Goal: Task Accomplishment & Management: Complete application form

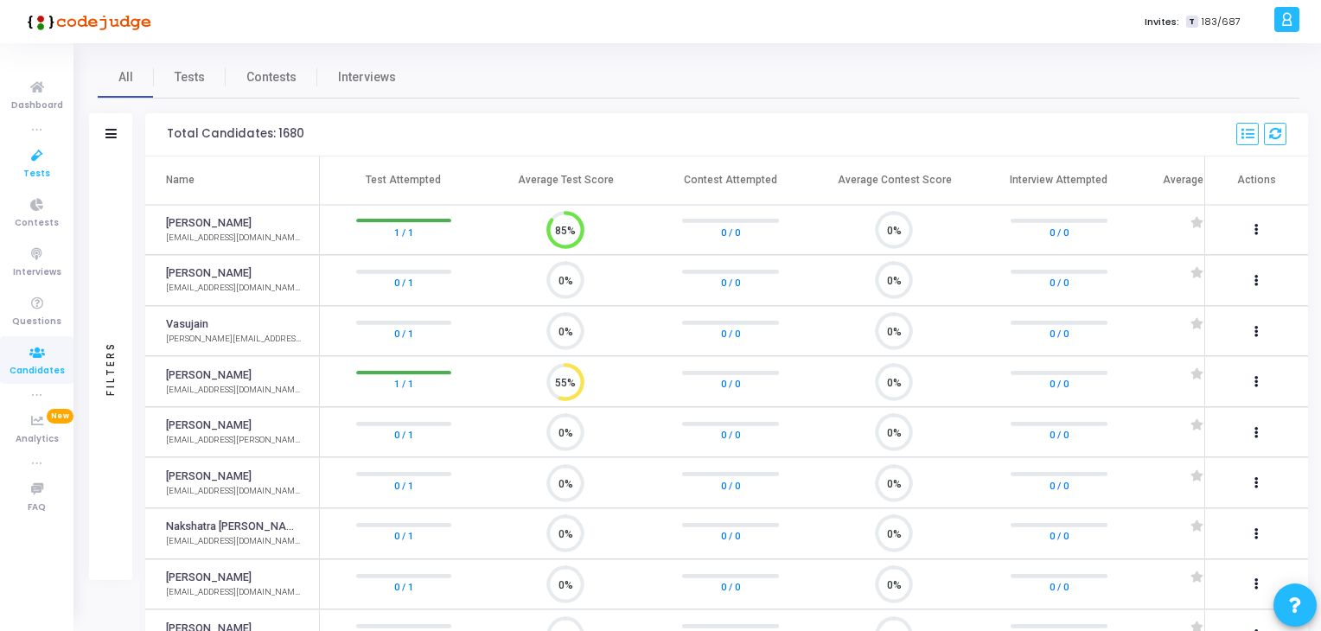
click at [34, 157] on icon at bounding box center [37, 156] width 36 height 22
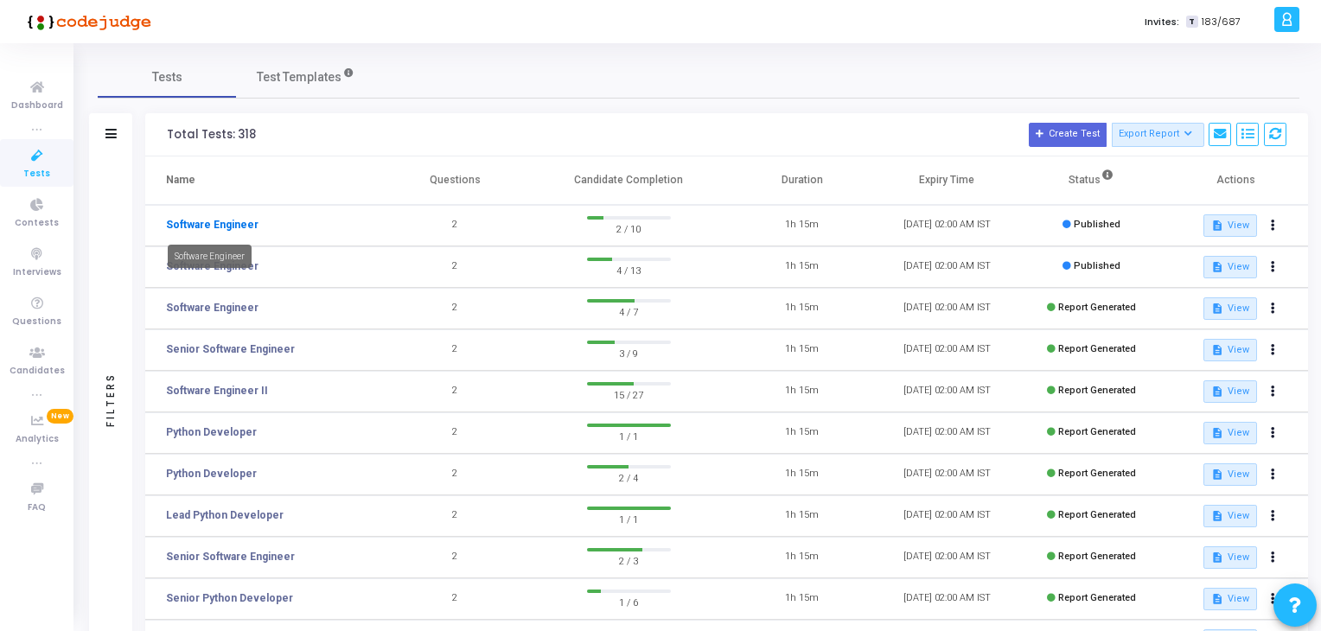
click at [218, 219] on link "Software Engineer" at bounding box center [212, 225] width 93 height 16
click at [1276, 225] on button at bounding box center [1274, 226] width 24 height 24
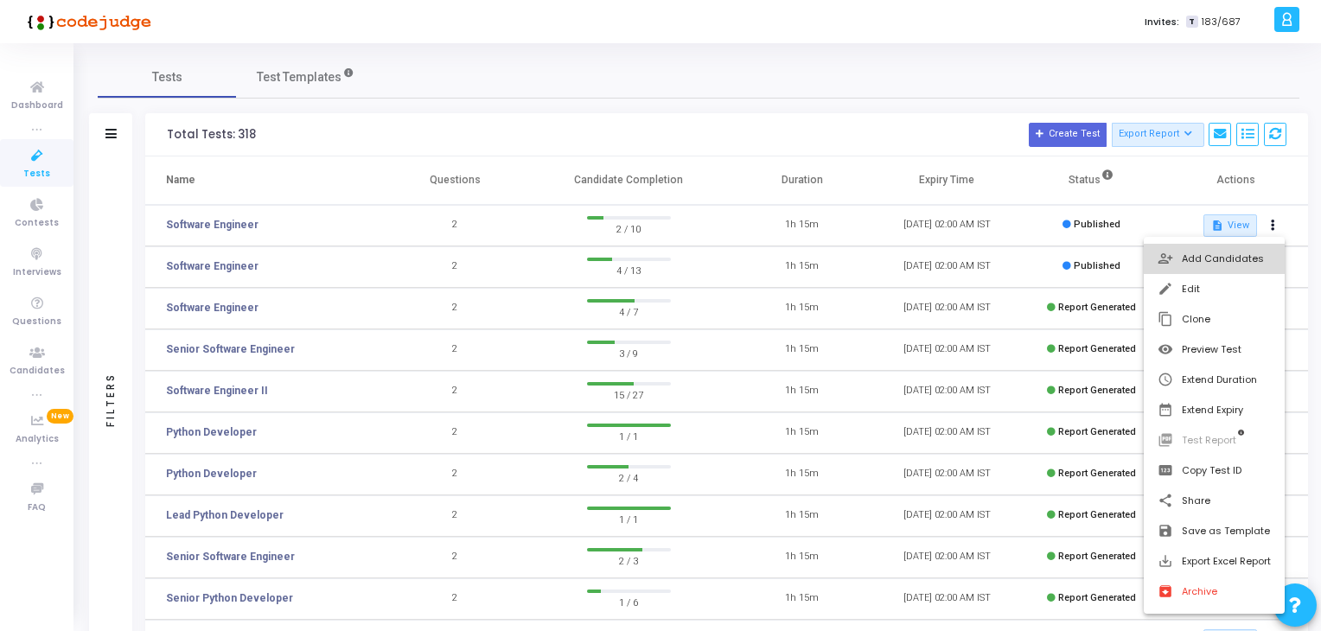
click at [1224, 248] on button "person_add_alt Add Candidates" at bounding box center [1214, 259] width 141 height 30
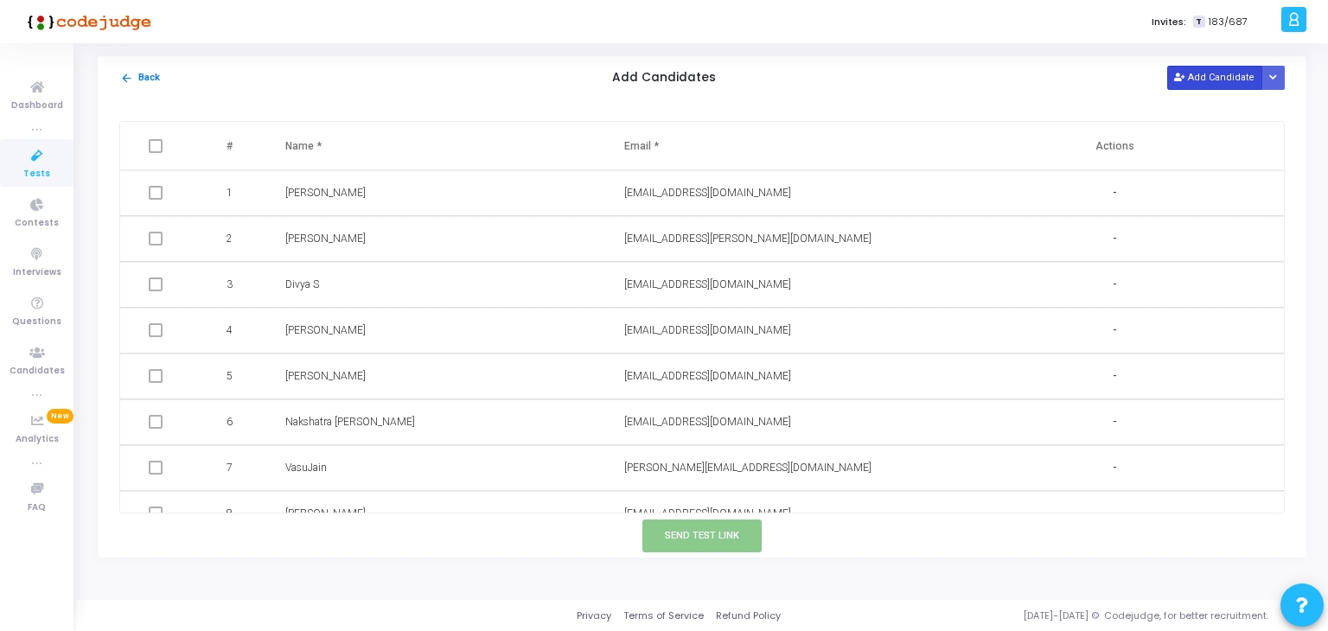
click at [1207, 72] on button "Add Candidate" at bounding box center [1214, 77] width 95 height 23
click at [1221, 77] on button "Add Candidate" at bounding box center [1214, 77] width 95 height 23
click at [763, 191] on div "[EMAIL_ADDRESS][DOMAIN_NAME]" at bounding box center [774, 193] width 301 height 16
click at [1191, 76] on button "Add Candidate" at bounding box center [1214, 77] width 95 height 23
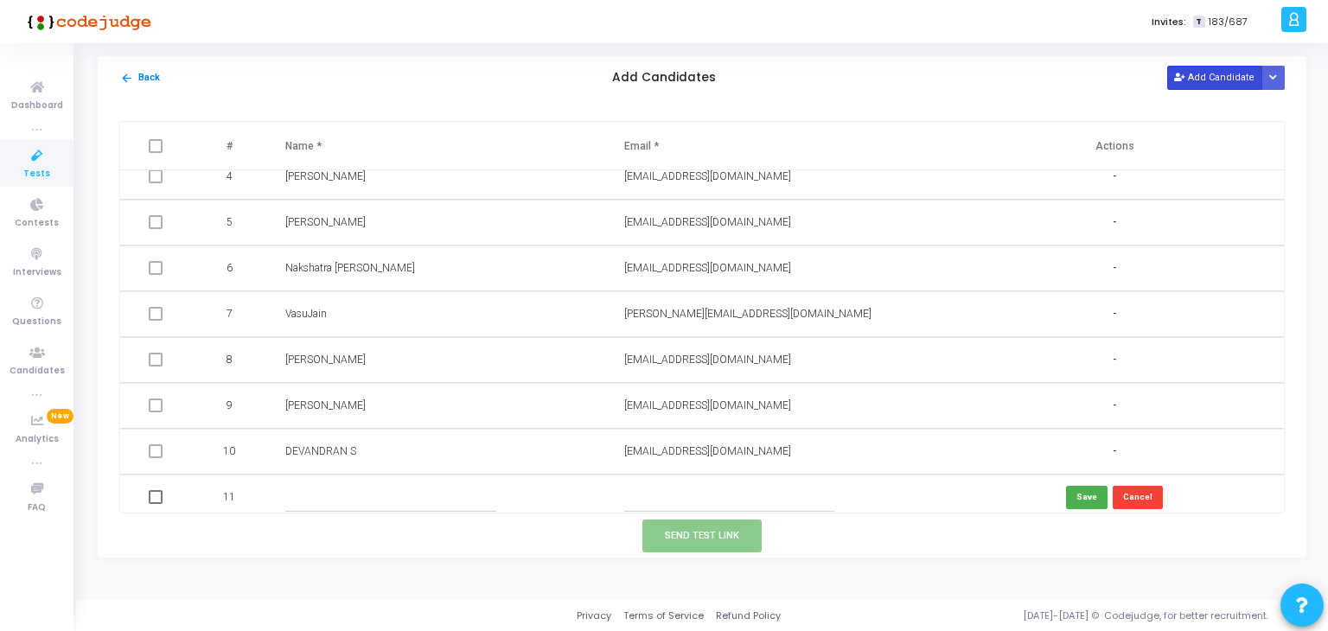
scroll to position [162, 0]
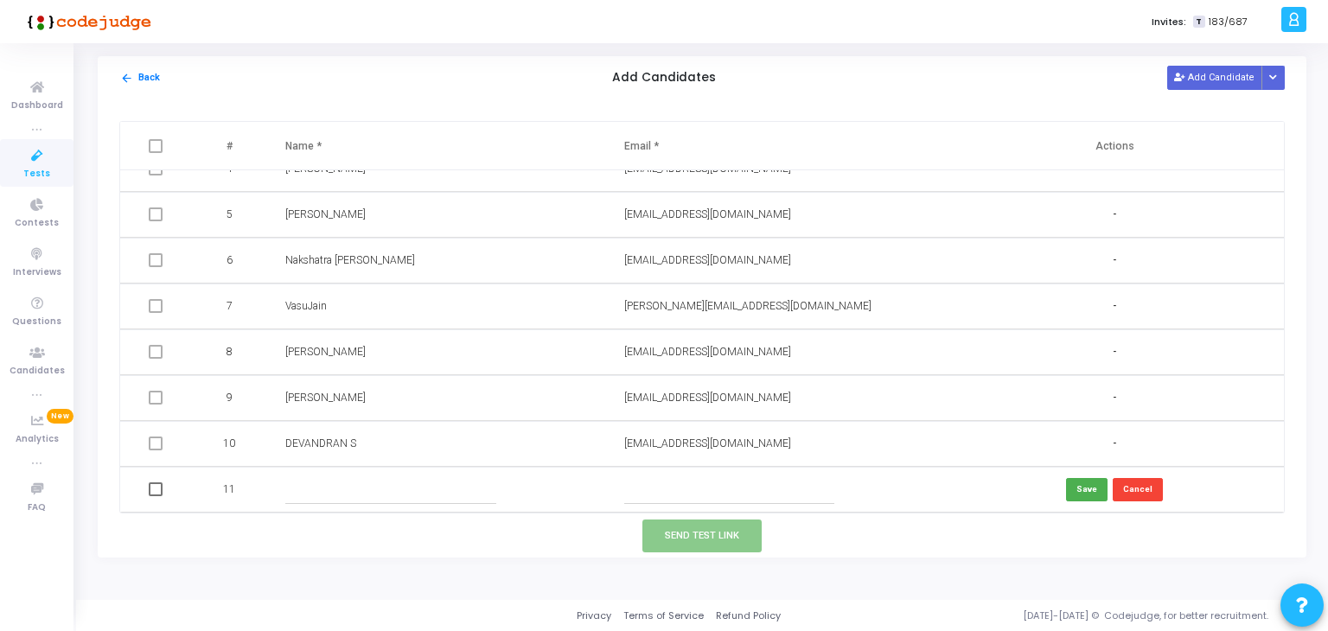
click at [372, 485] on input "text" at bounding box center [390, 490] width 210 height 29
type input "[PERSON_NAME]"
click at [642, 479] on input "text" at bounding box center [729, 490] width 210 height 29
paste input "[EMAIL_ADDRESS][DOMAIN_NAME]"
type input "[EMAIL_ADDRESS][DOMAIN_NAME]"
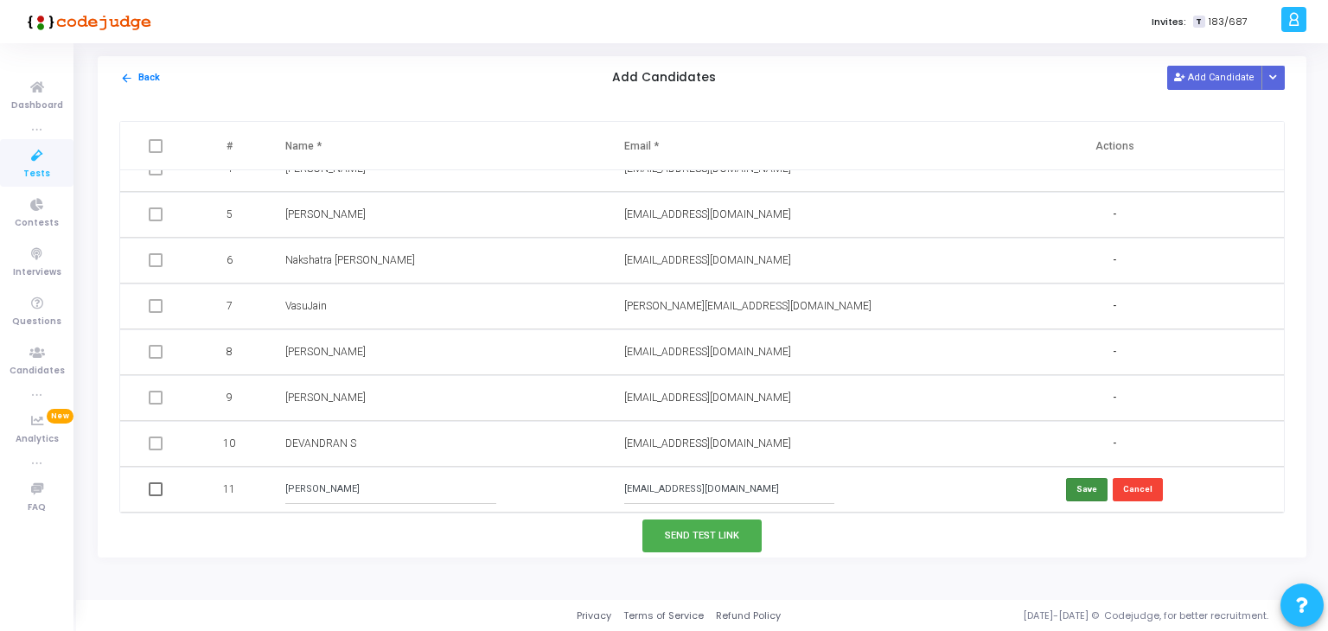
click at [1090, 495] on button "Save" at bounding box center [1087, 489] width 42 height 23
click at [1201, 80] on button "Add Candidate" at bounding box center [1214, 77] width 95 height 23
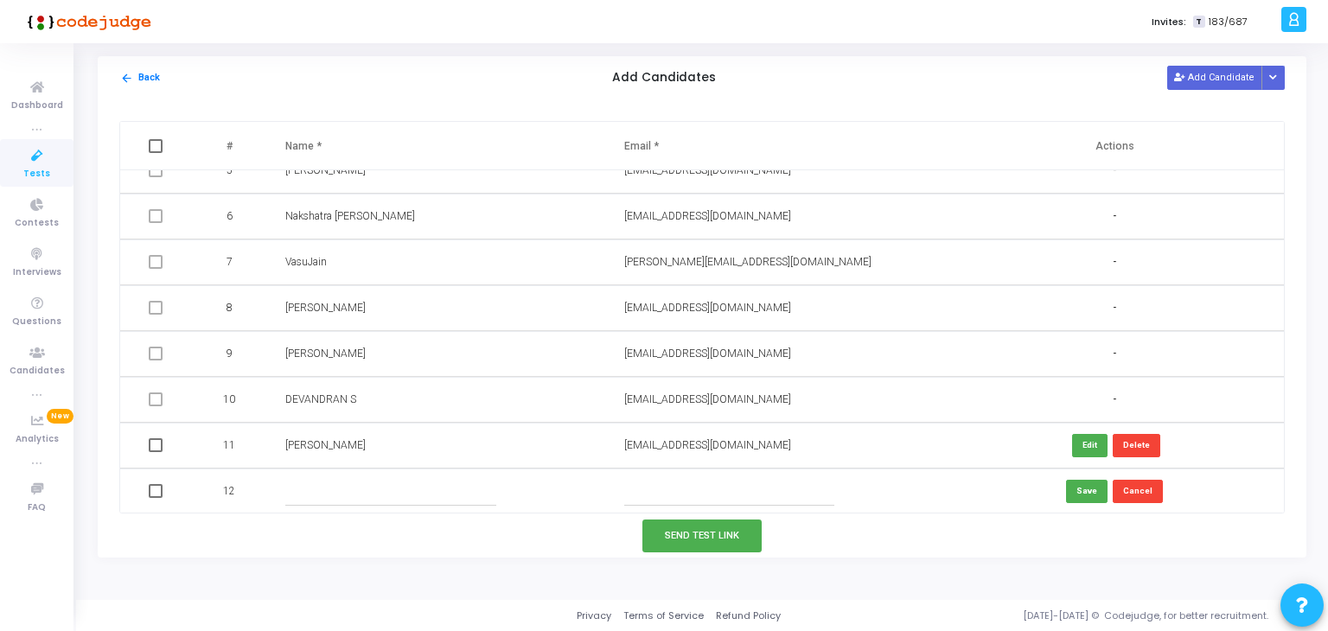
scroll to position [208, 0]
click at [310, 487] on input "text" at bounding box center [390, 490] width 210 height 29
type input "[PERSON_NAME]"
click at [655, 489] on input "text" at bounding box center [729, 490] width 210 height 29
paste input "[EMAIL_ADDRESS][DOMAIN_NAME]"
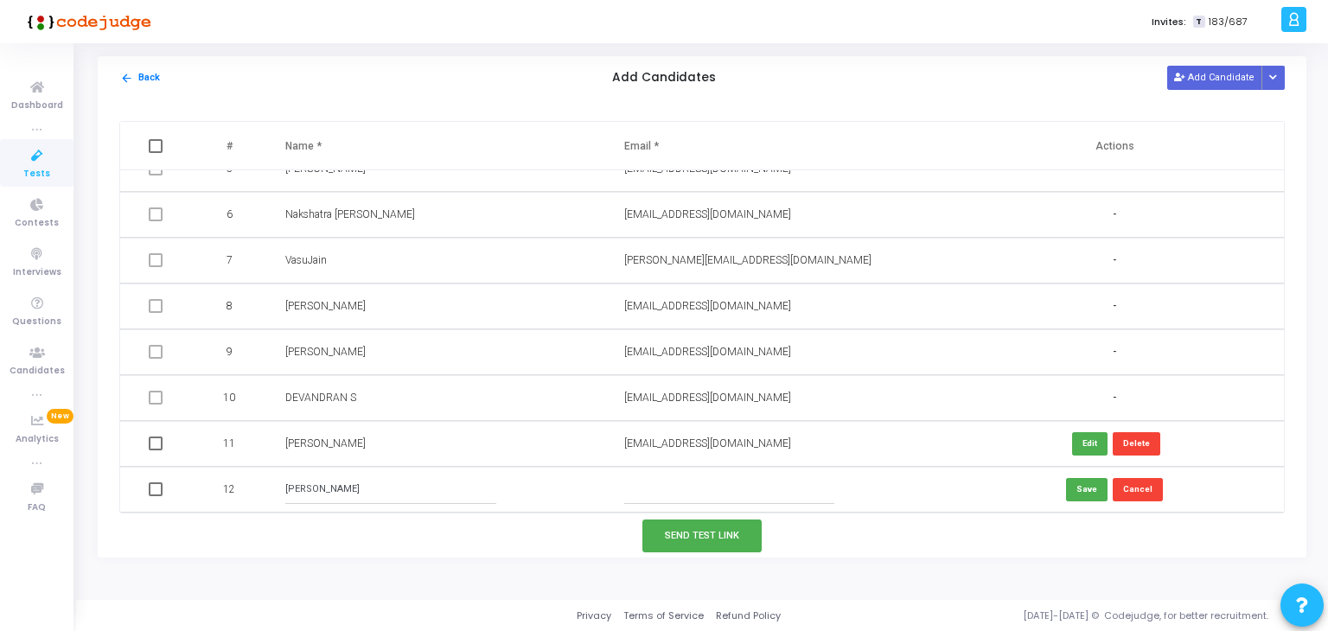
type input "[EMAIL_ADDRESS][DOMAIN_NAME]"
click at [1070, 484] on button "Save" at bounding box center [1087, 489] width 42 height 23
click at [1226, 73] on button "Add Candidate" at bounding box center [1214, 77] width 95 height 23
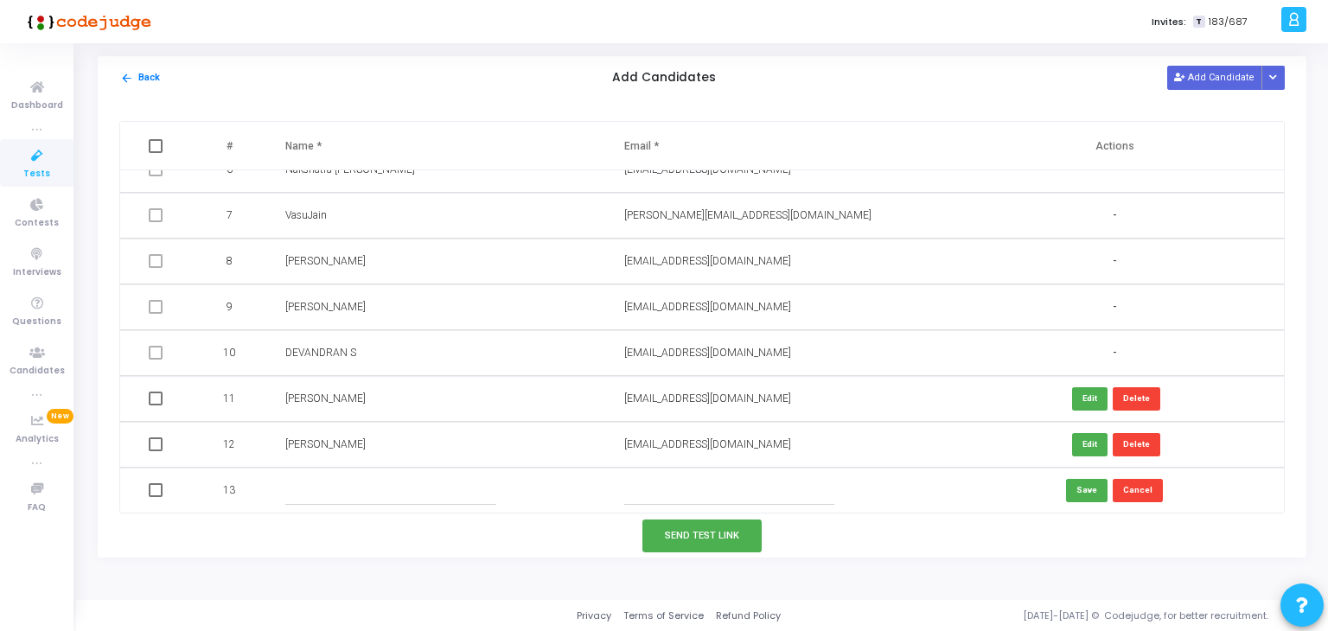
click at [645, 492] on input "text" at bounding box center [729, 490] width 210 height 29
paste input "[EMAIL_ADDRESS][DOMAIN_NAME]"
type input "[EMAIL_ADDRESS][DOMAIN_NAME]"
click at [305, 490] on input "text" at bounding box center [390, 490] width 210 height 29
type input "[PERSON_NAME]"
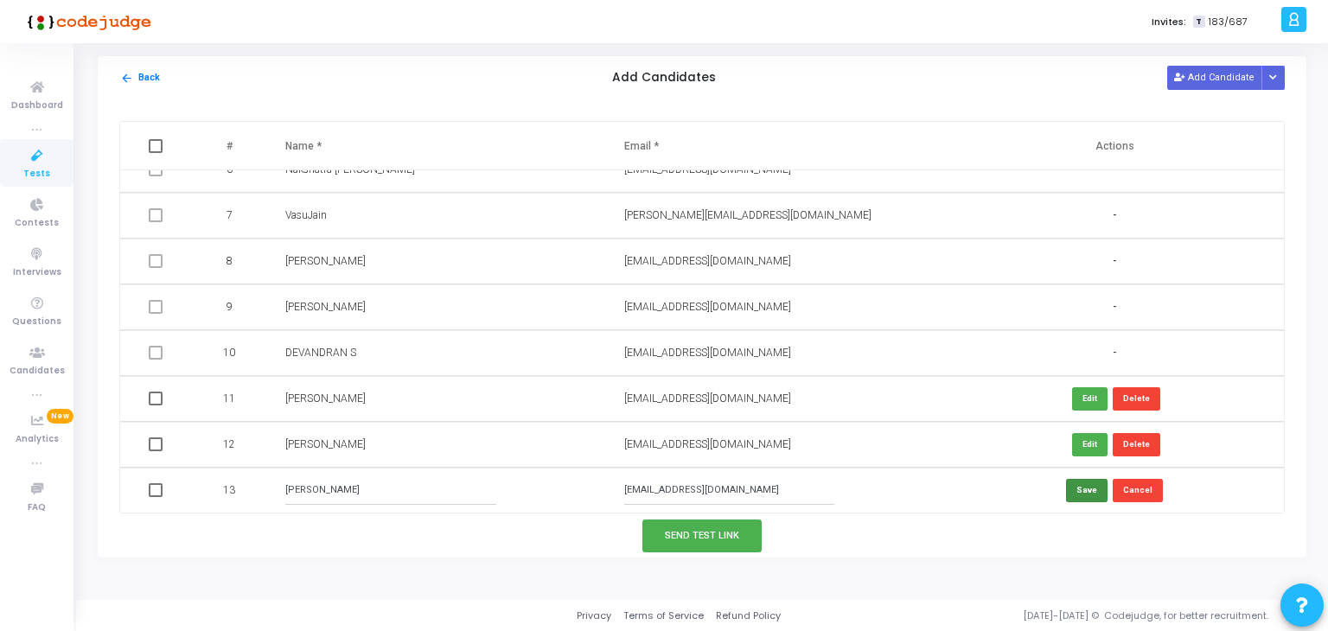
click at [1075, 492] on button "Save" at bounding box center [1087, 490] width 42 height 23
click at [1231, 78] on button "Add Candidate" at bounding box center [1214, 77] width 95 height 23
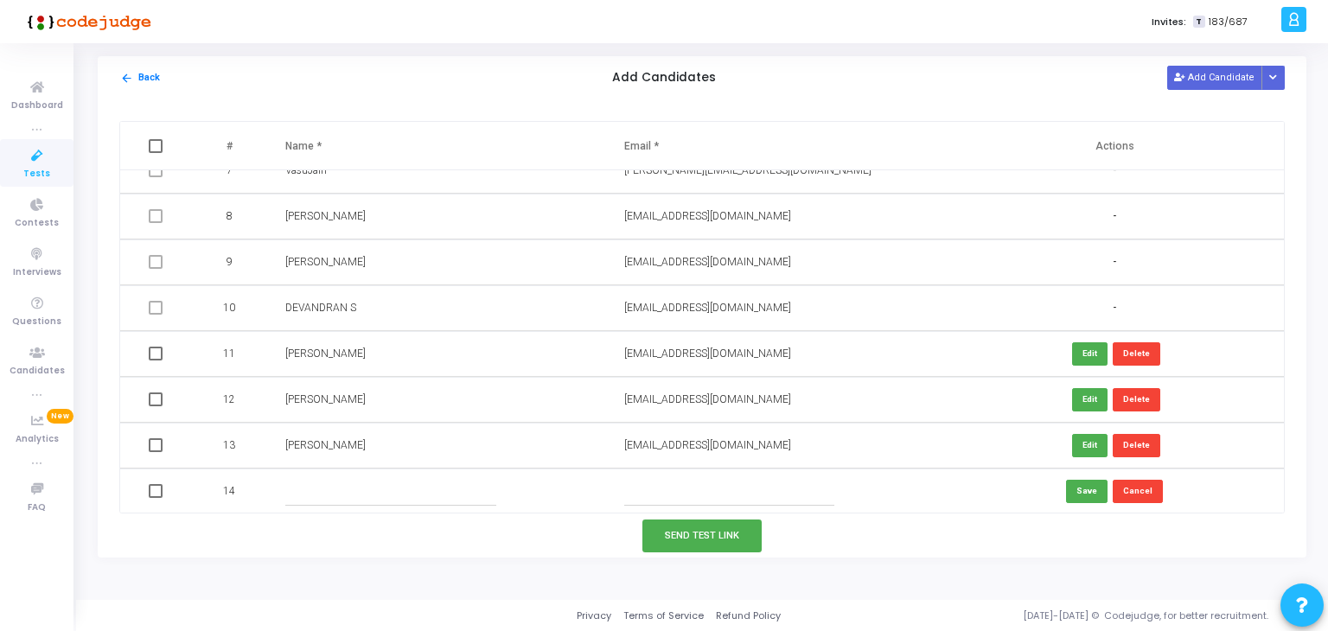
scroll to position [299, 0]
click at [306, 488] on input "text" at bounding box center [390, 490] width 210 height 29
type input "[PERSON_NAME]"
click at [662, 482] on input "text" at bounding box center [729, 490] width 210 height 29
paste input "[EMAIL_ADDRESS][DOMAIN_NAME]"
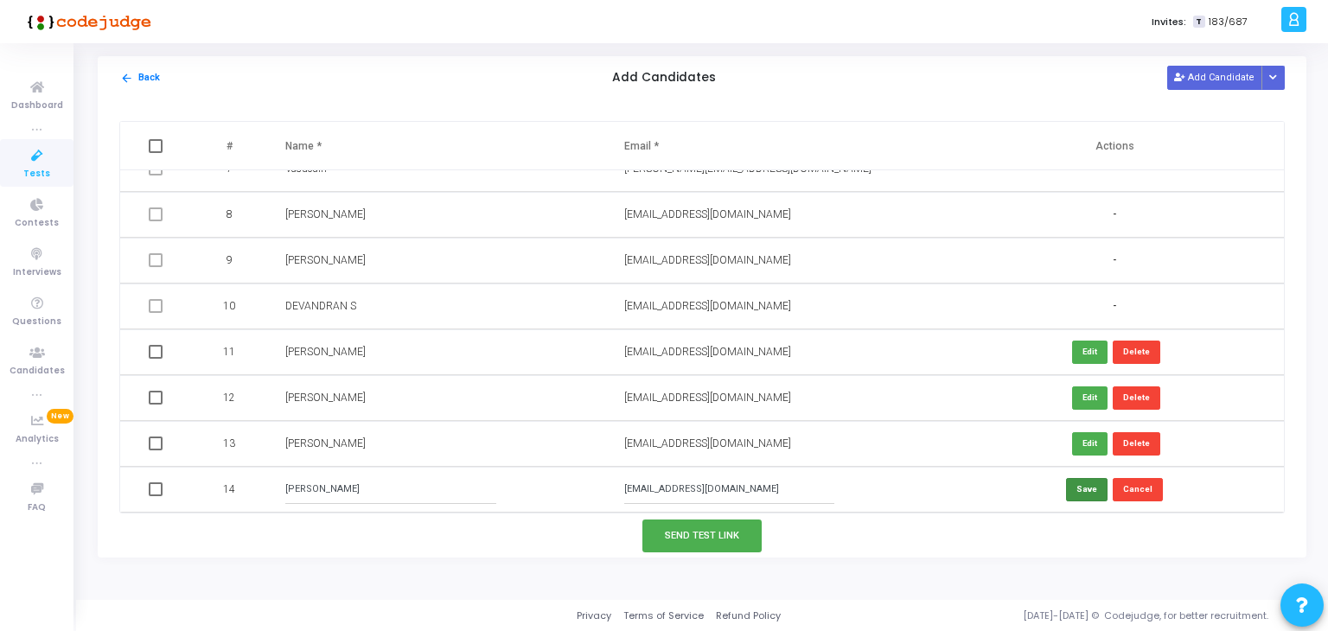
type input "[EMAIL_ADDRESS][DOMAIN_NAME]"
click at [1081, 494] on button "Save" at bounding box center [1087, 489] width 42 height 23
click at [1197, 82] on button "Add Candidate" at bounding box center [1214, 77] width 95 height 23
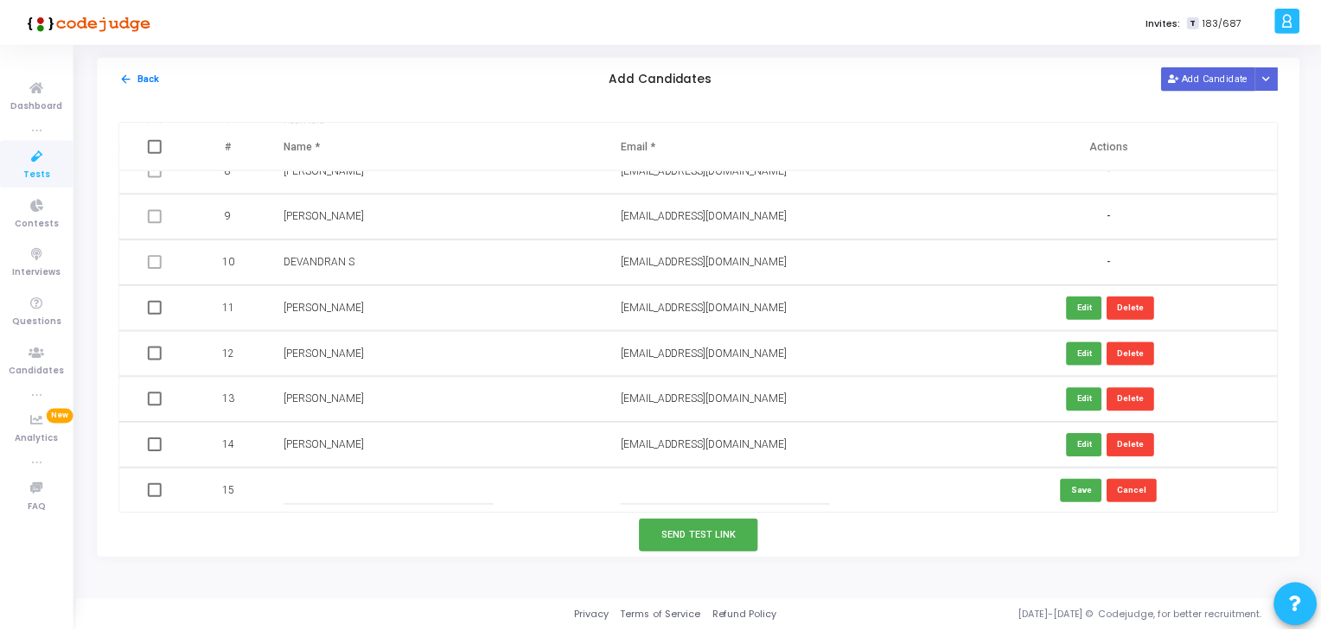
scroll to position [345, 0]
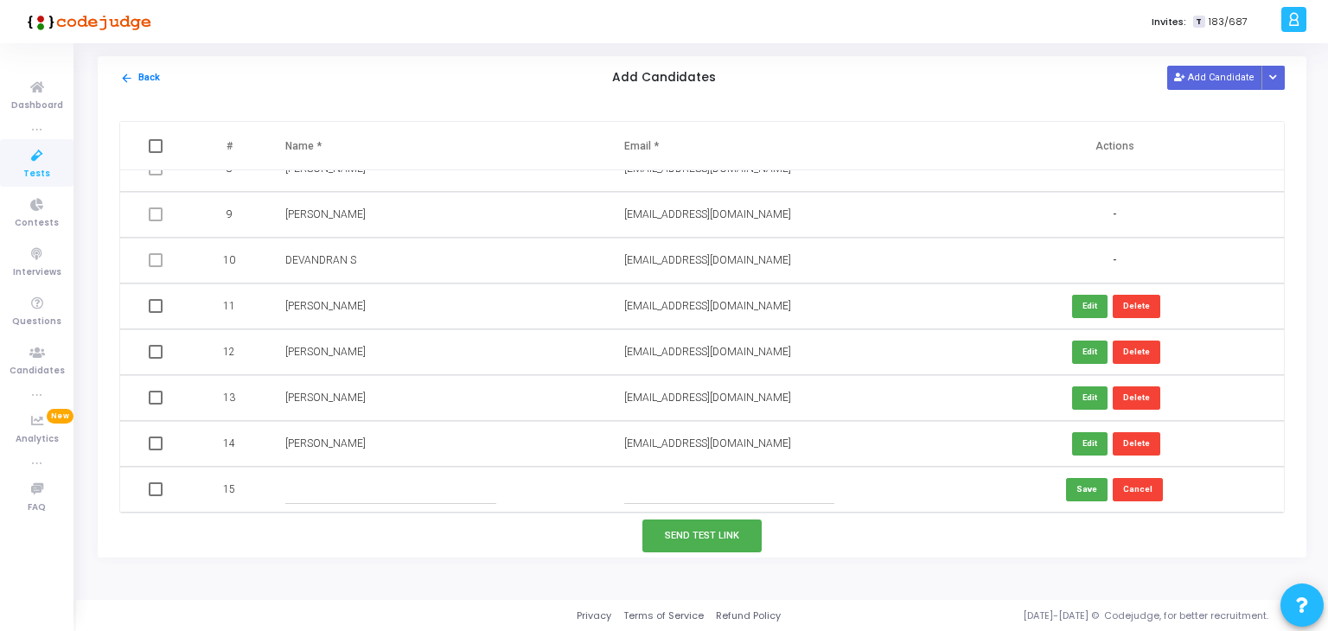
click at [306, 495] on input "text" at bounding box center [390, 490] width 210 height 29
type input "Mahesh CS"
click at [631, 499] on input "text" at bounding box center [729, 490] width 210 height 29
paste input "[EMAIL_ADDRESS][DOMAIN_NAME]"
type input "[EMAIL_ADDRESS][DOMAIN_NAME]"
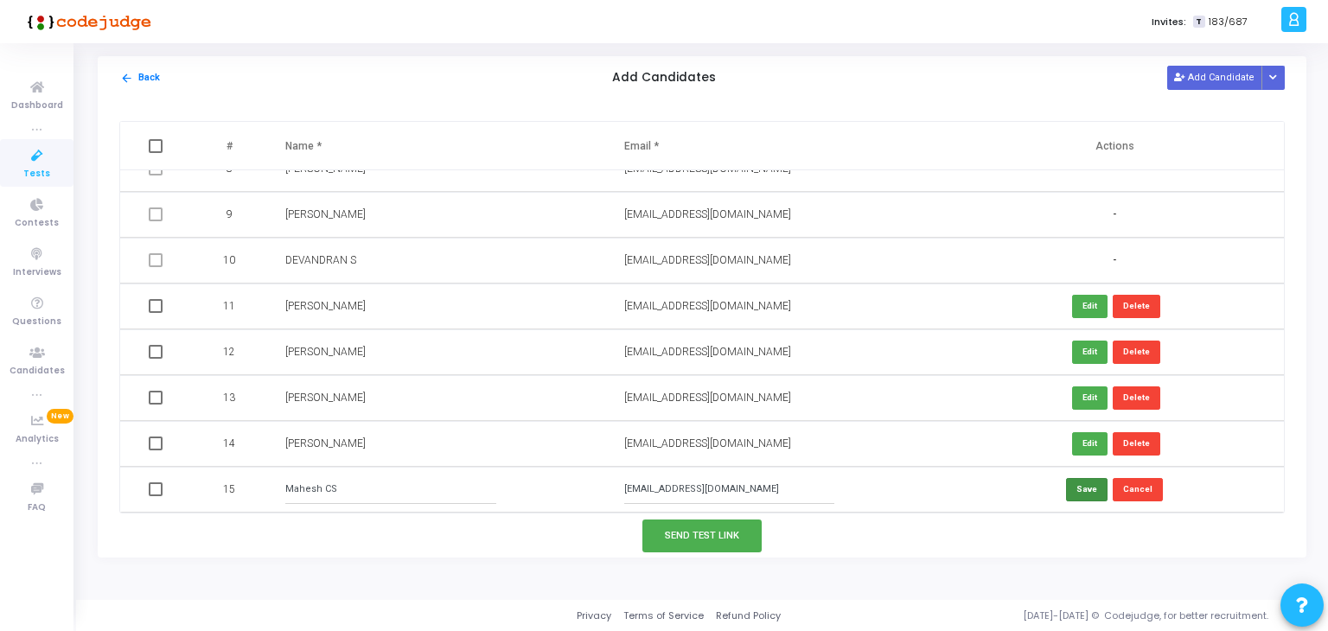
click at [1084, 491] on button "Save" at bounding box center [1087, 489] width 42 height 23
click at [688, 537] on button "Send Test Link" at bounding box center [701, 536] width 119 height 32
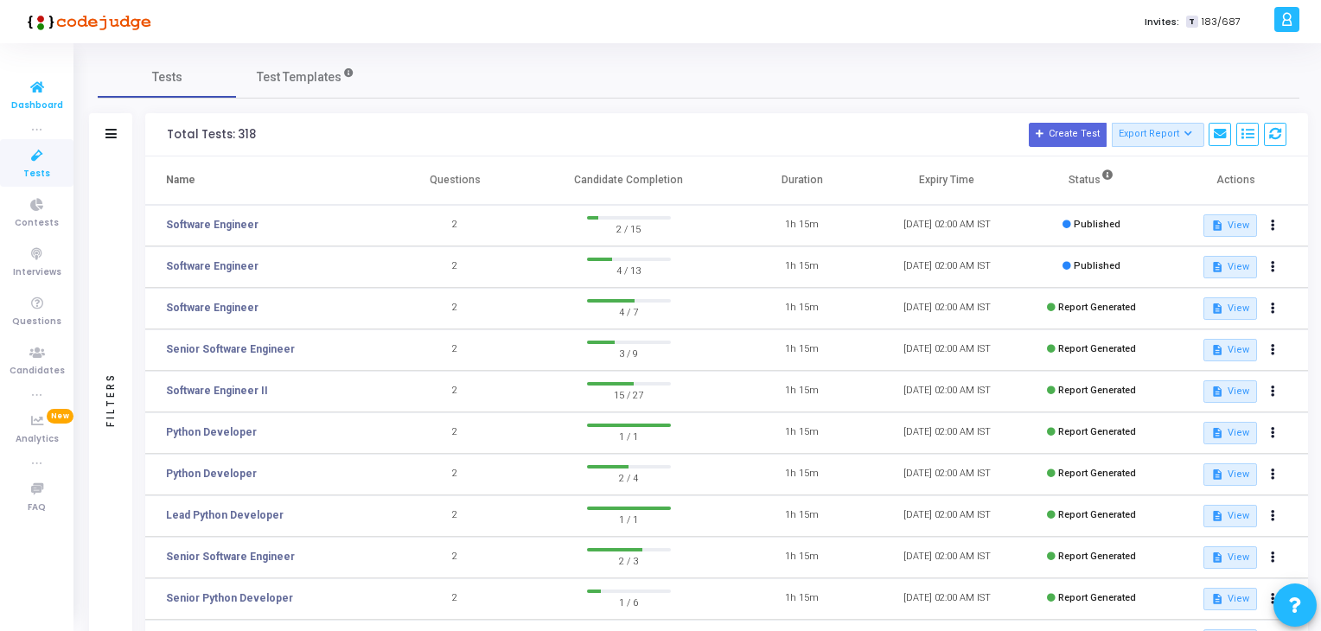
click at [35, 80] on icon at bounding box center [37, 88] width 36 height 22
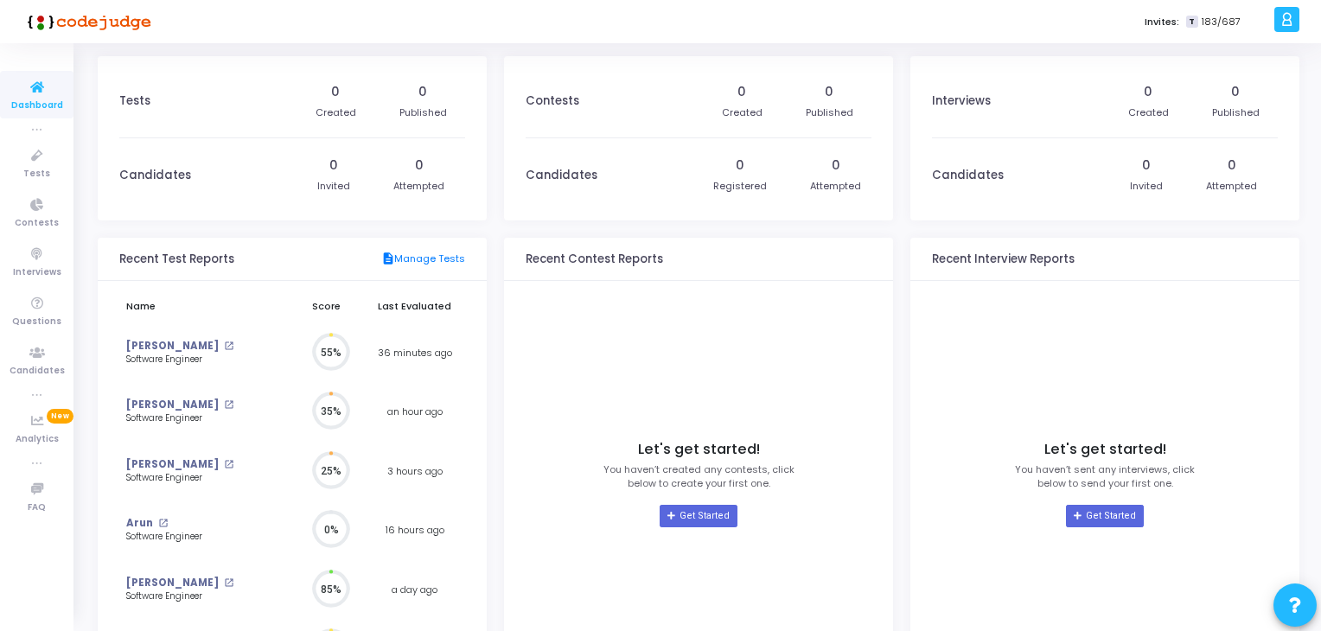
scroll to position [38, 18]
